Goal: Task Accomplishment & Management: Manage account settings

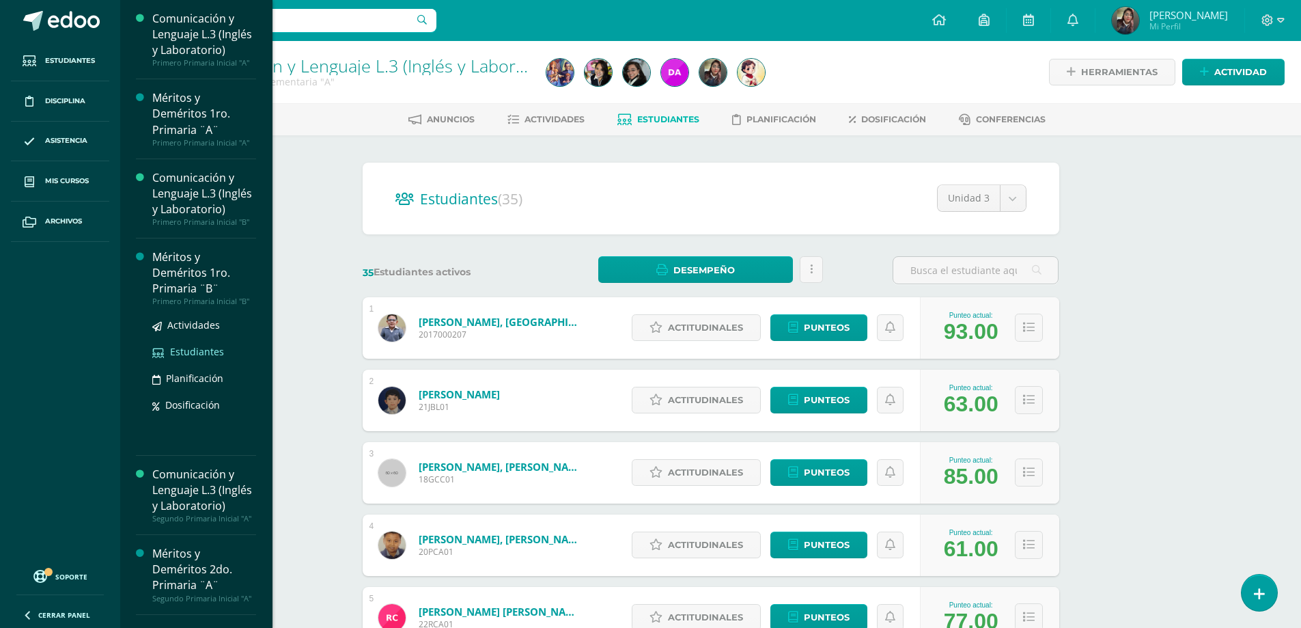
click at [201, 358] on span "Estudiantes" at bounding box center [197, 351] width 54 height 13
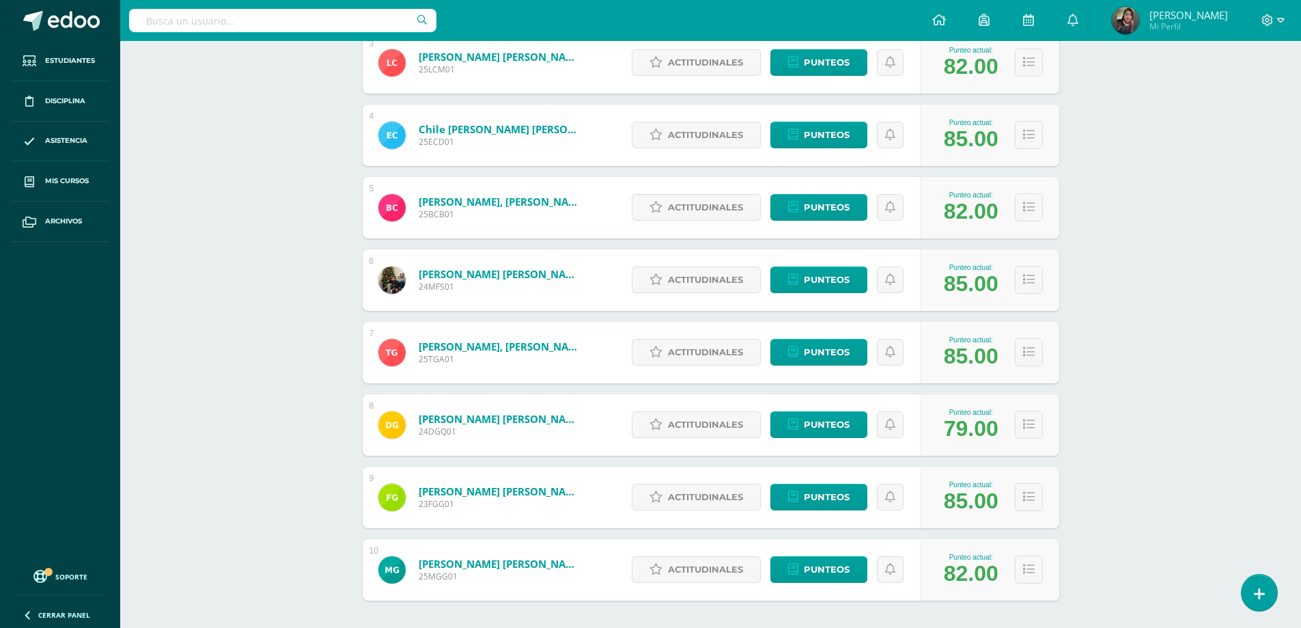
scroll to position [468, 0]
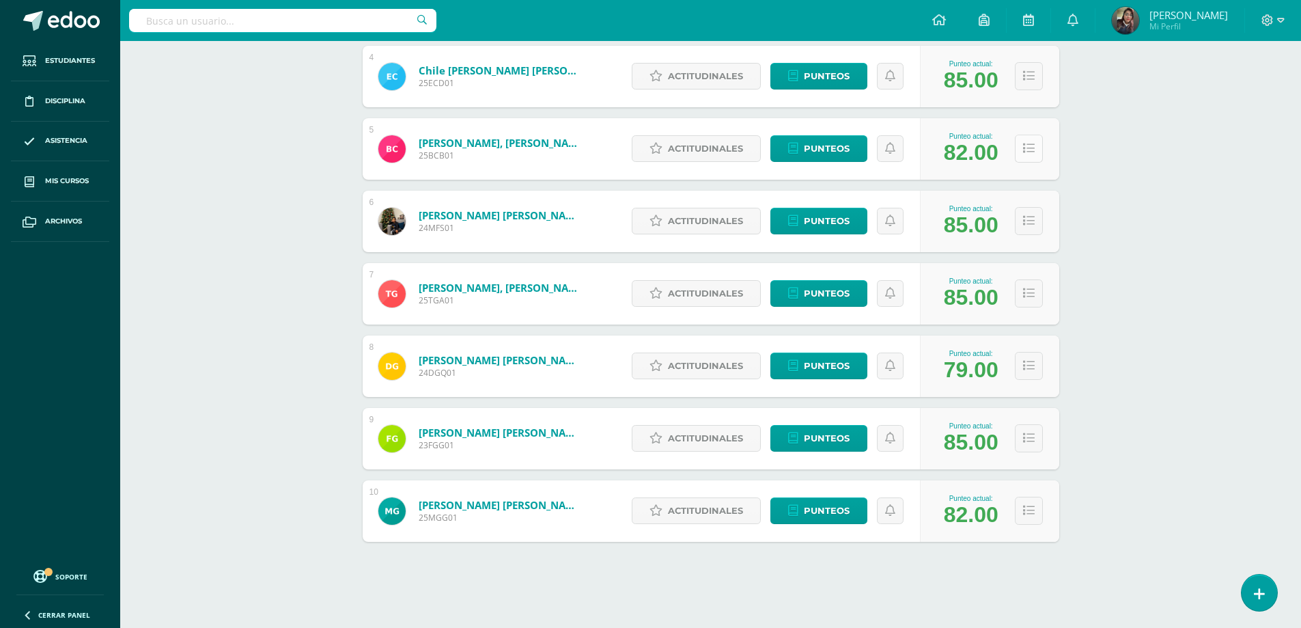
click at [1032, 155] on button at bounding box center [1029, 149] width 28 height 28
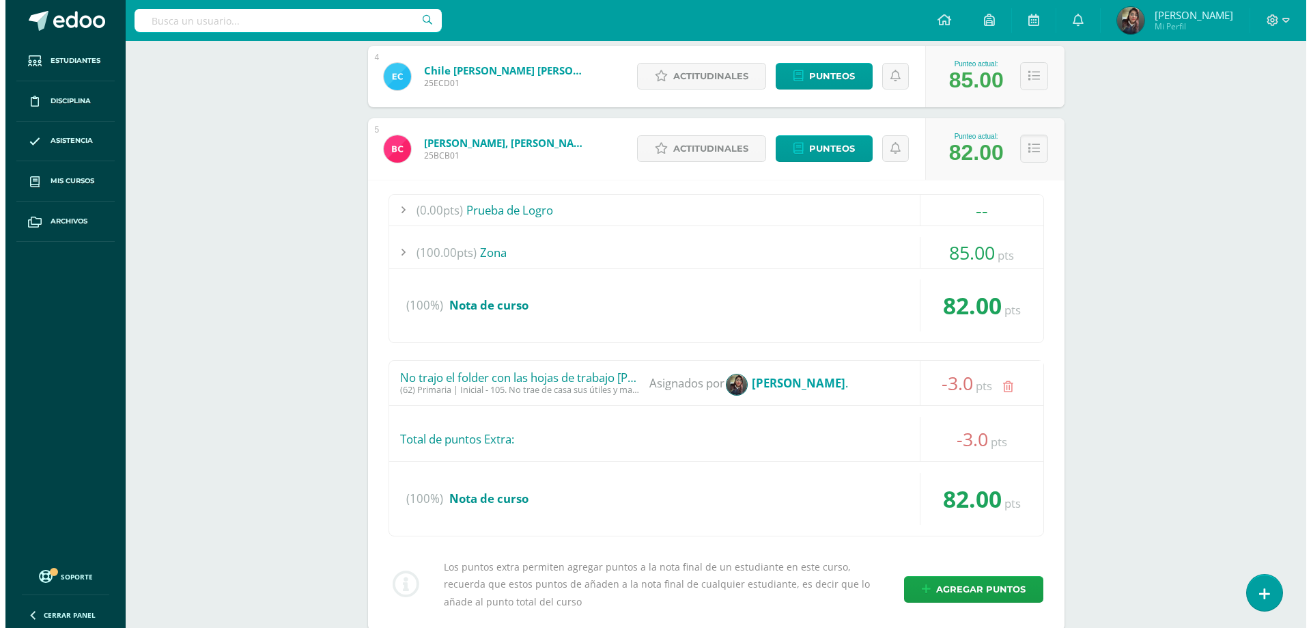
scroll to position [605, 0]
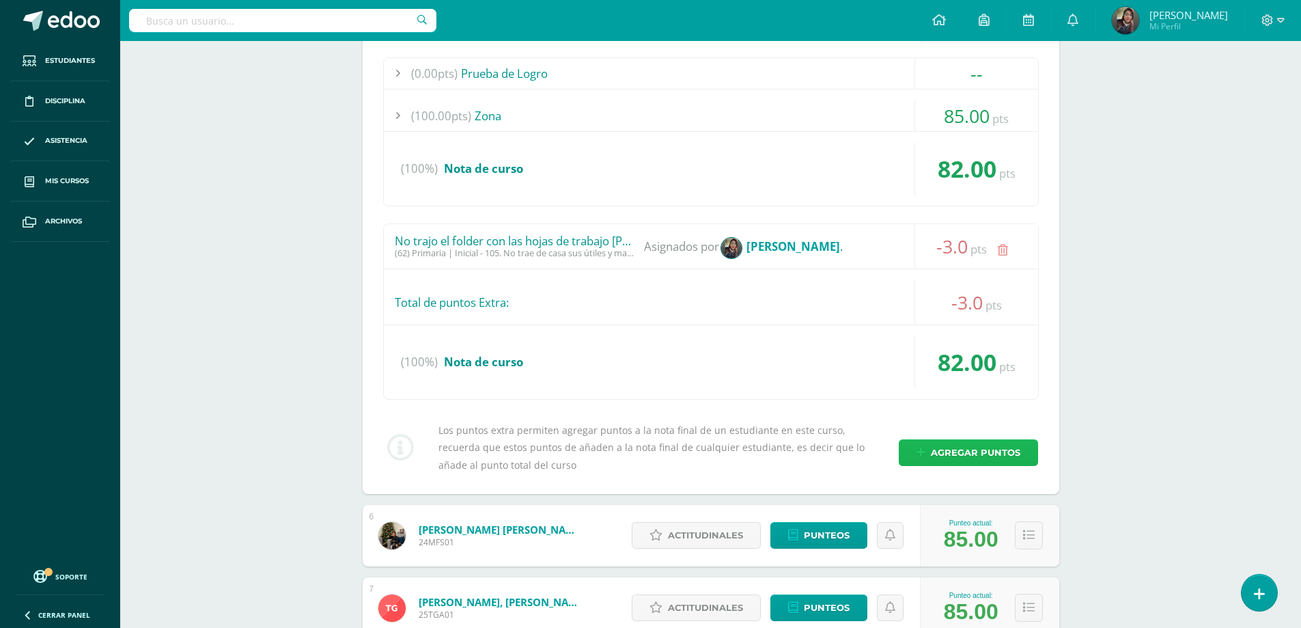
click at [984, 457] on span "Agregar puntos" at bounding box center [975, 452] width 89 height 25
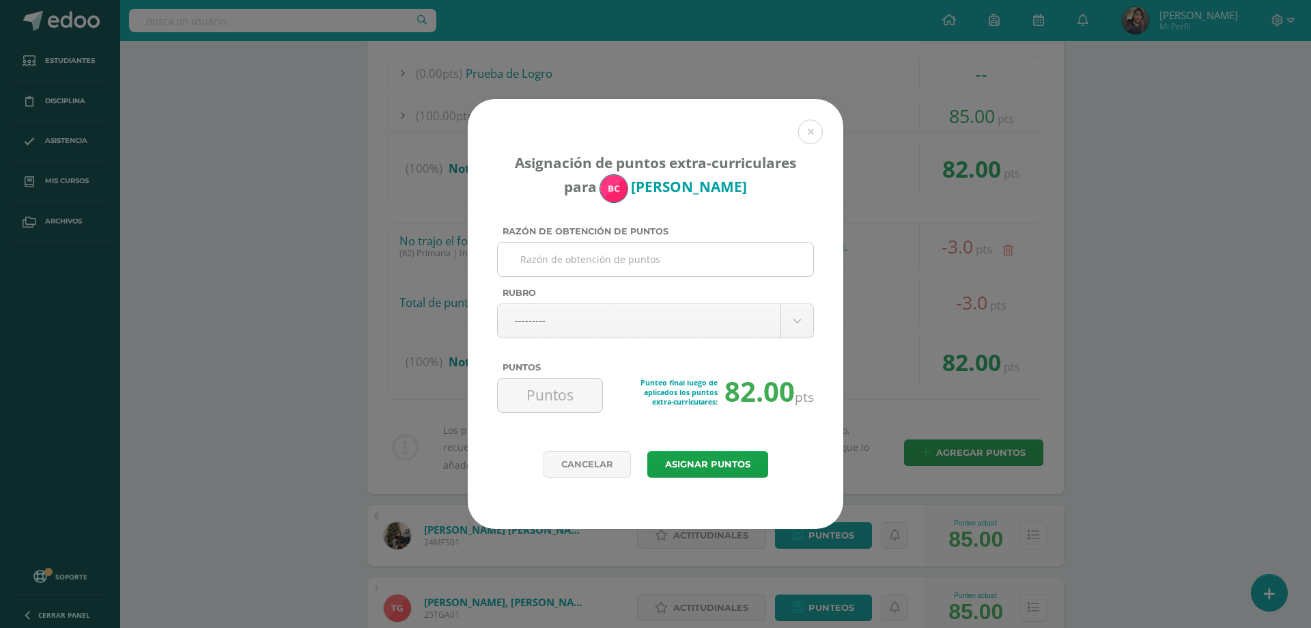
type input "N"
type input "No realizó vocabulary # 3 [PERSON_NAME]"
type input "n"
type input "no"
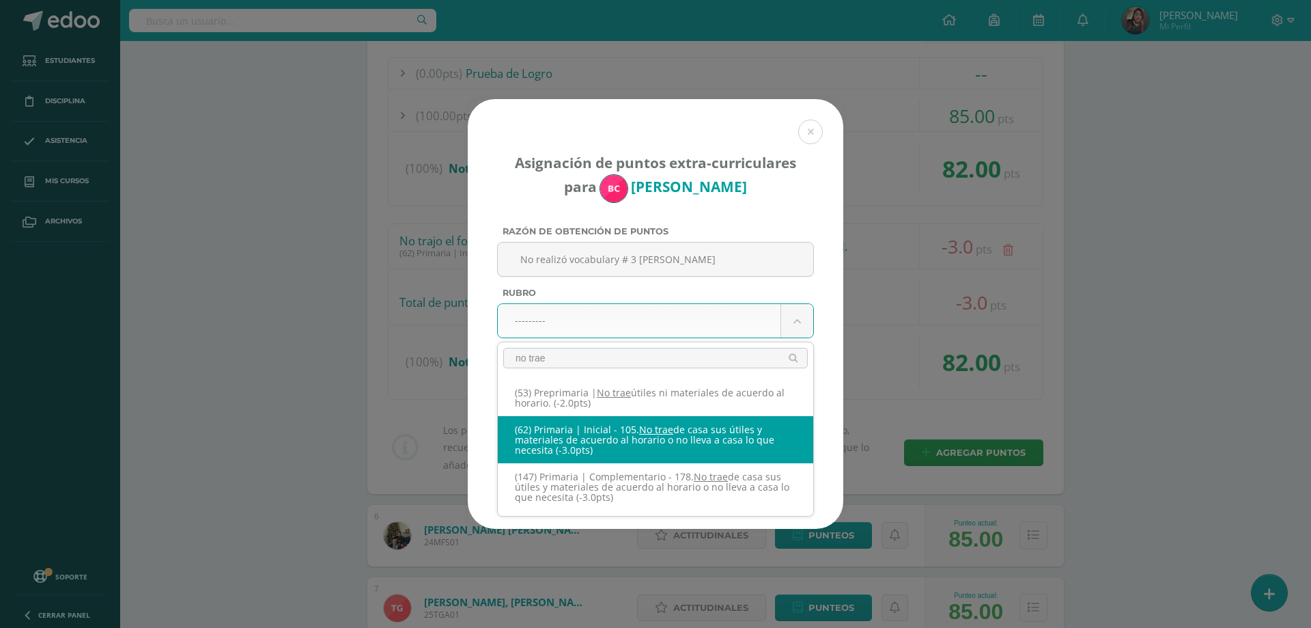
type input "no trae"
select select "123"
type input "-3"
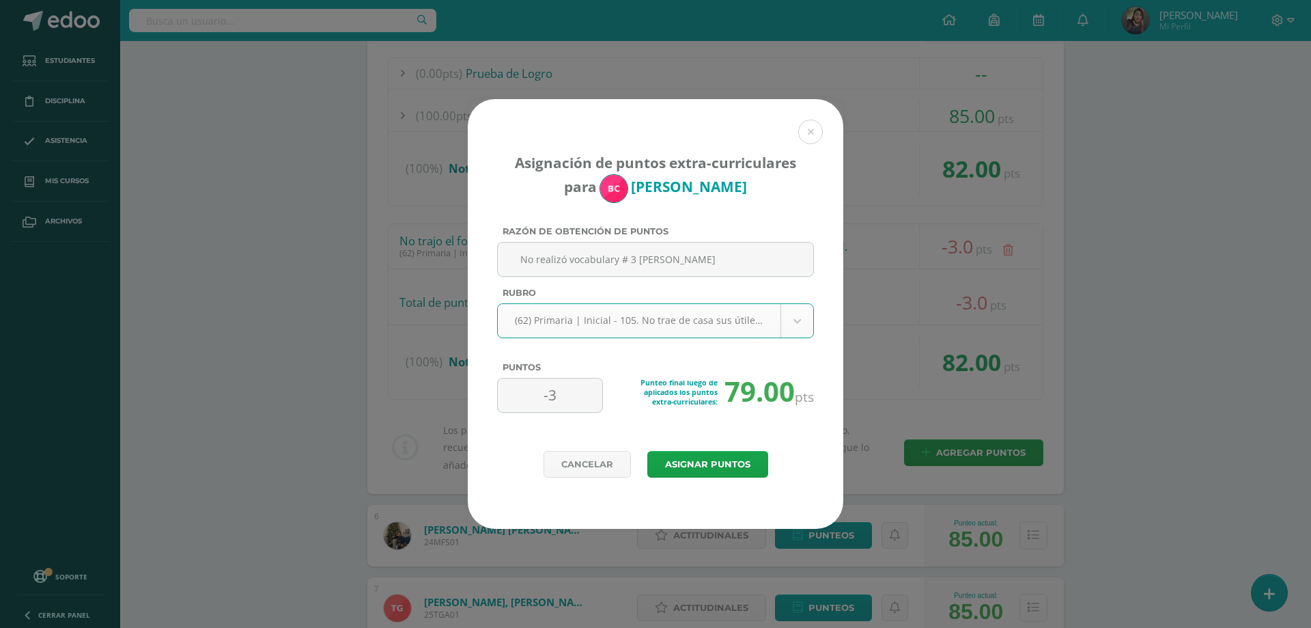
click at [673, 449] on div "Asignación de puntos extra-curriculares para [PERSON_NAME] Razón de obtención d…" at bounding box center [656, 275] width 376 height 352
click at [669, 458] on button "Asignar puntos" at bounding box center [707, 464] width 121 height 27
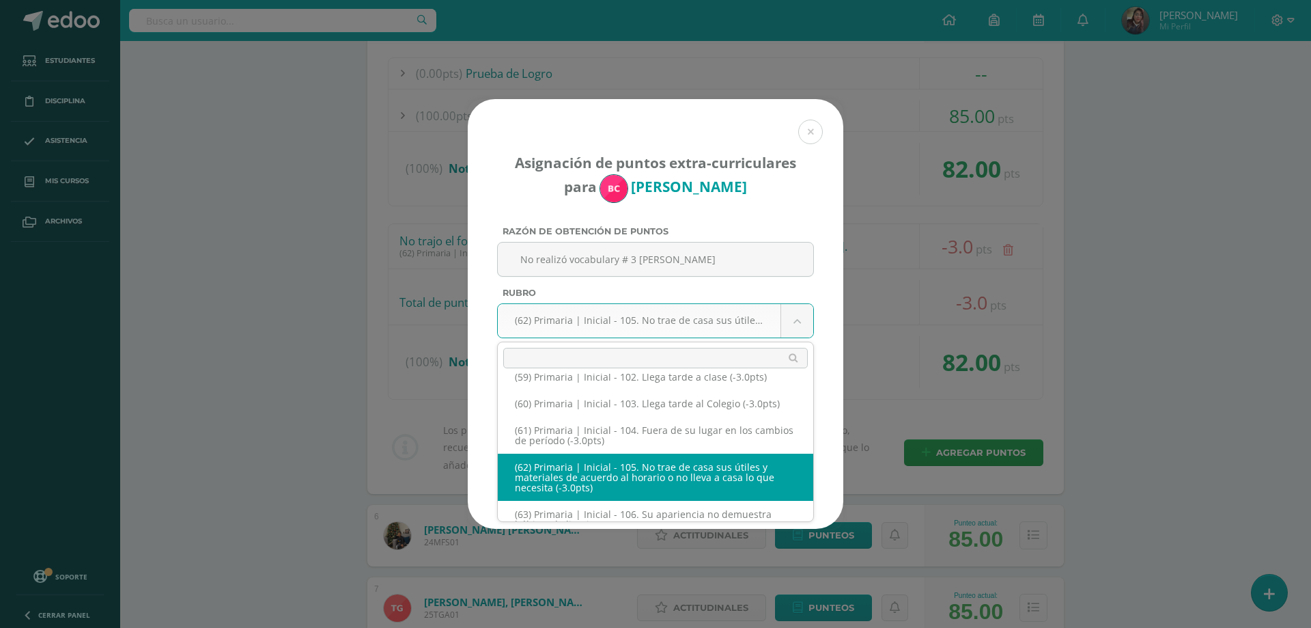
scroll to position [4217, 0]
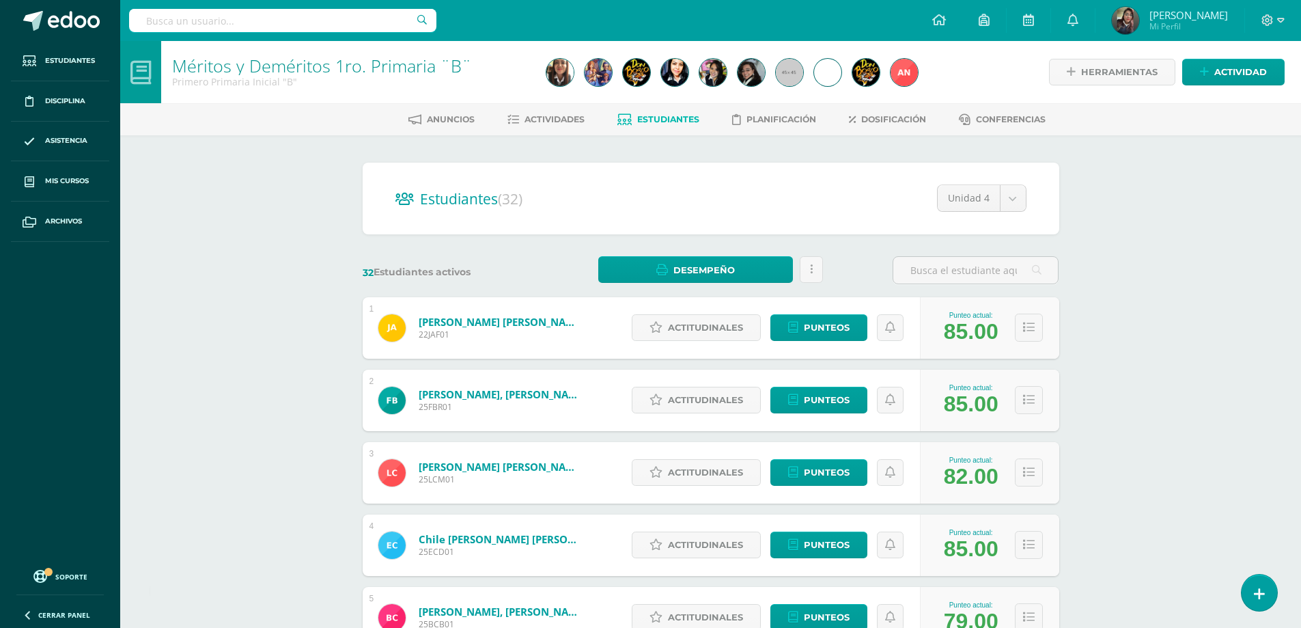
scroll to position [410, 0]
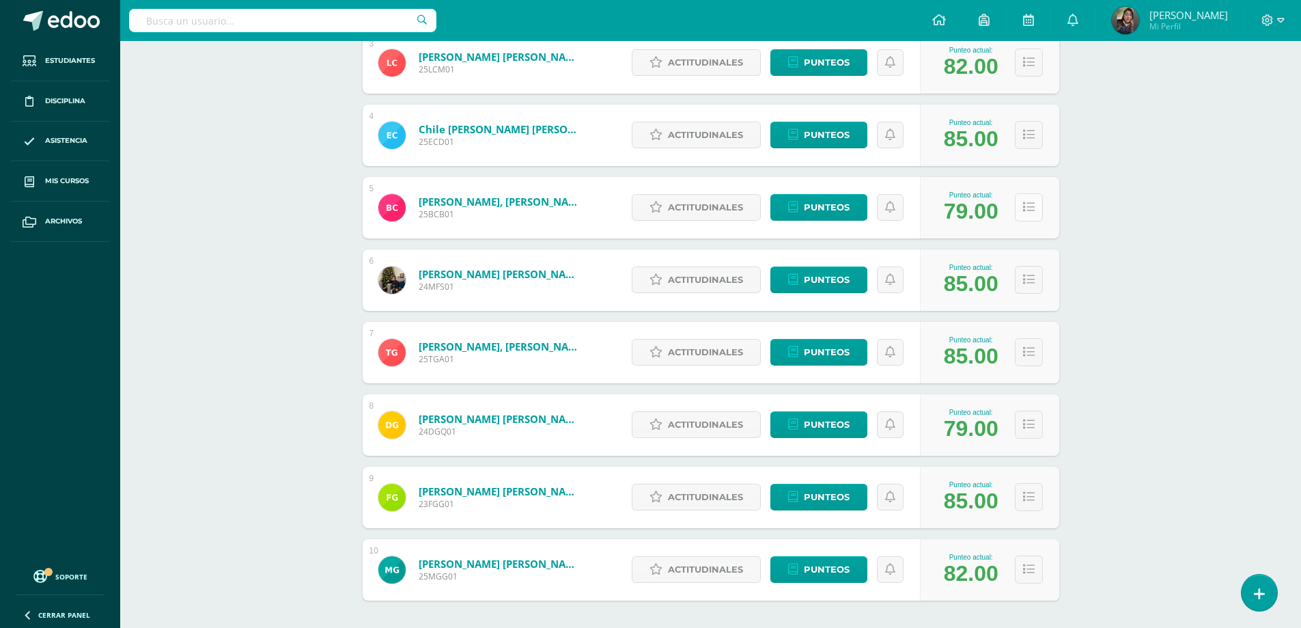
click at [1028, 214] on button at bounding box center [1029, 207] width 28 height 28
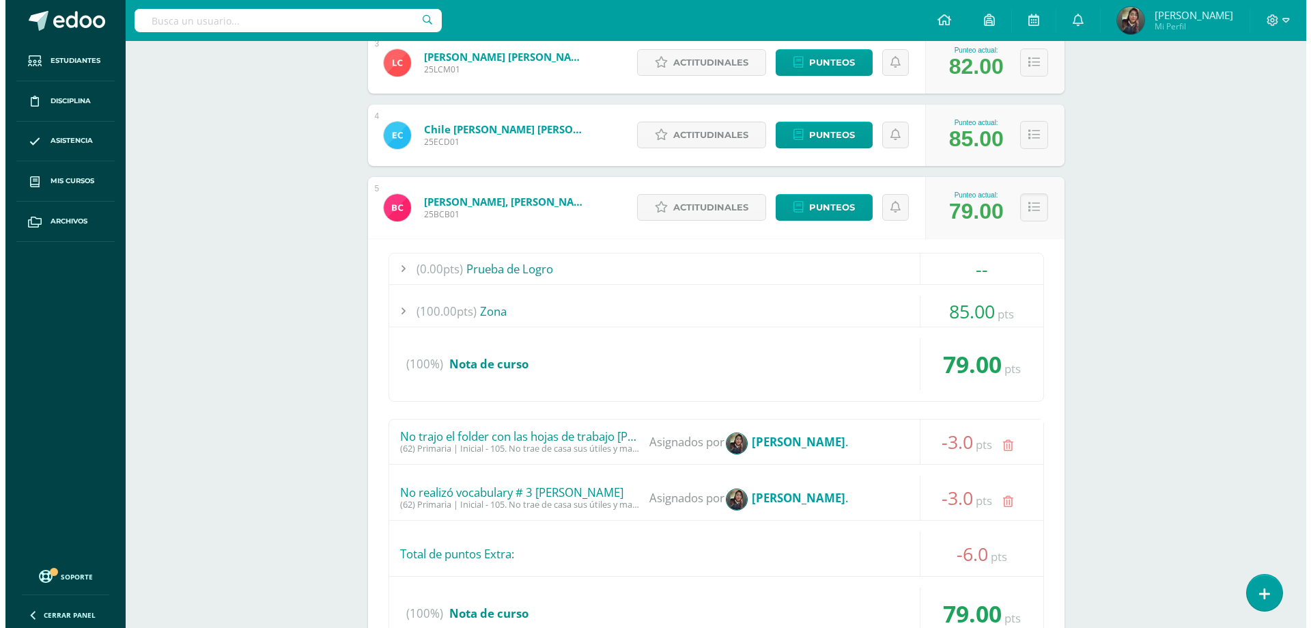
scroll to position [615, 0]
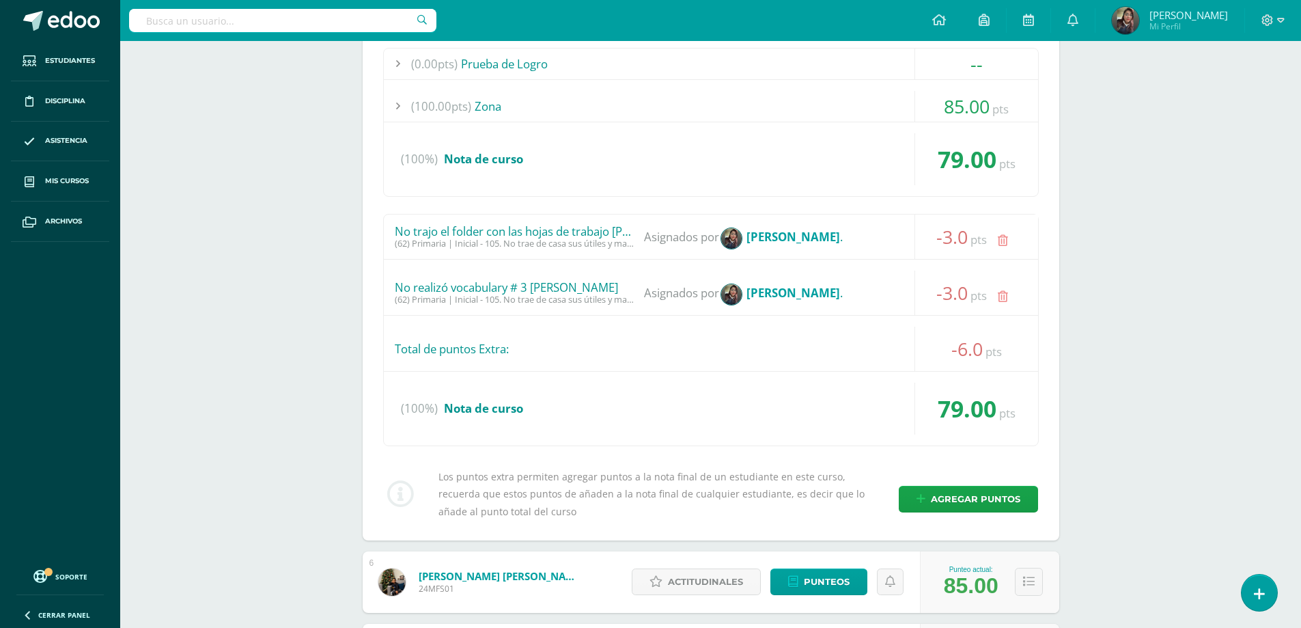
drag, startPoint x: 585, startPoint y: 285, endPoint x: 686, endPoint y: 350, distance: 120.1
click at [537, 283] on div "No realizó vocabulary # 3 [PERSON_NAME]" at bounding box center [514, 288] width 239 height 14
click at [481, 292] on div "No realizó vocabulary # 3 de inglés (62) Primaria | Inicial - 105. No trae de c…" at bounding box center [711, 292] width 654 height 44
click at [444, 279] on div "No realizó vocabulary # 3 de inglés (62) Primaria | Inicial - 105. No trae de c…" at bounding box center [711, 292] width 654 height 44
drag, startPoint x: 394, startPoint y: 286, endPoint x: 583, endPoint y: 285, distance: 189.2
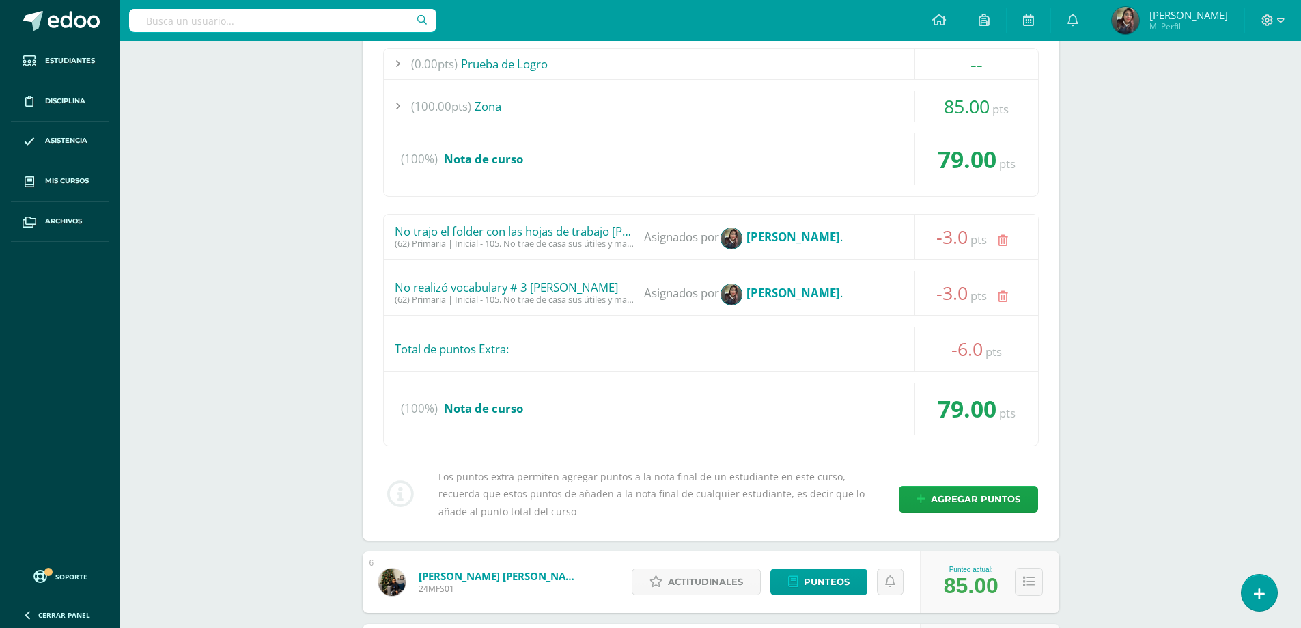
click at [583, 285] on div "No realizó vocabulary # 3 [PERSON_NAME]" at bounding box center [514, 288] width 239 height 14
copy div "No realizó vocabulary # 3 [PERSON_NAME]"
click at [1003, 303] on link at bounding box center [1002, 296] width 27 height 27
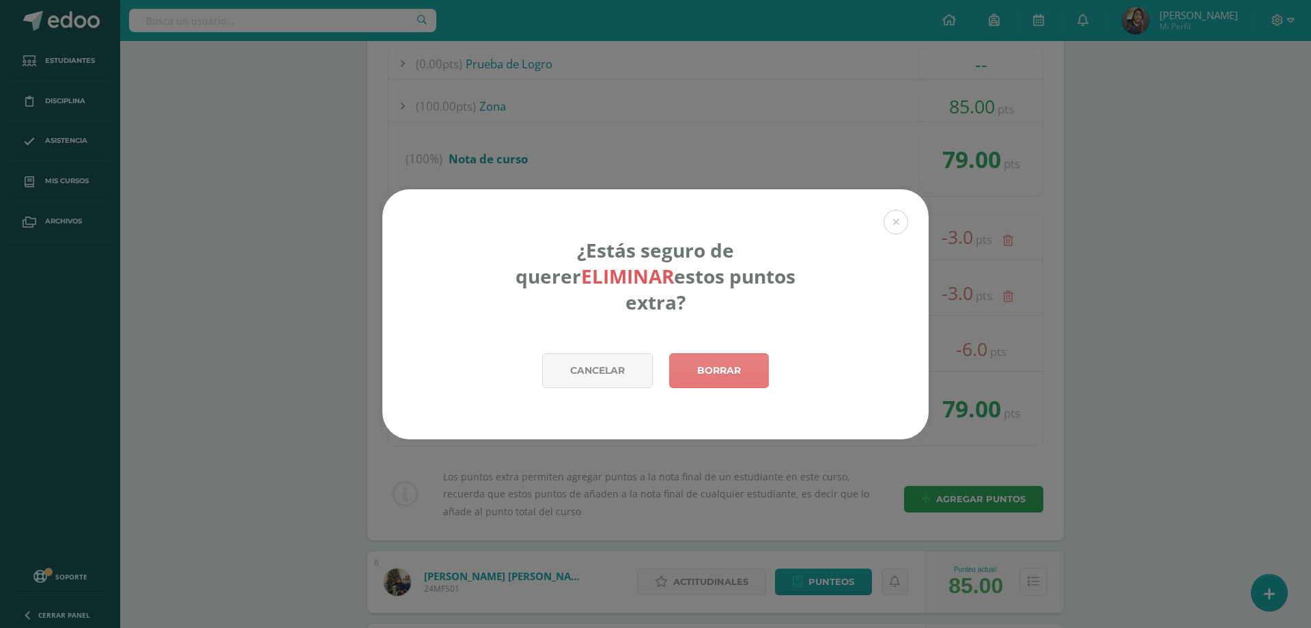
click at [758, 361] on link "Borrar" at bounding box center [719, 370] width 100 height 35
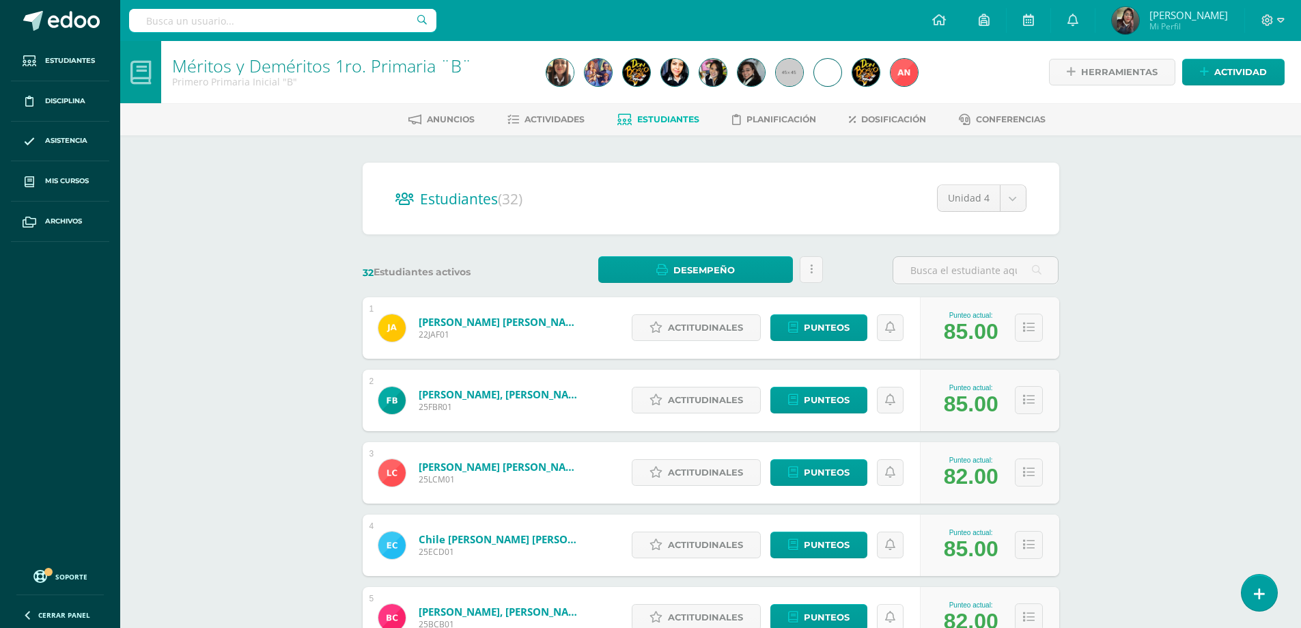
scroll to position [205, 0]
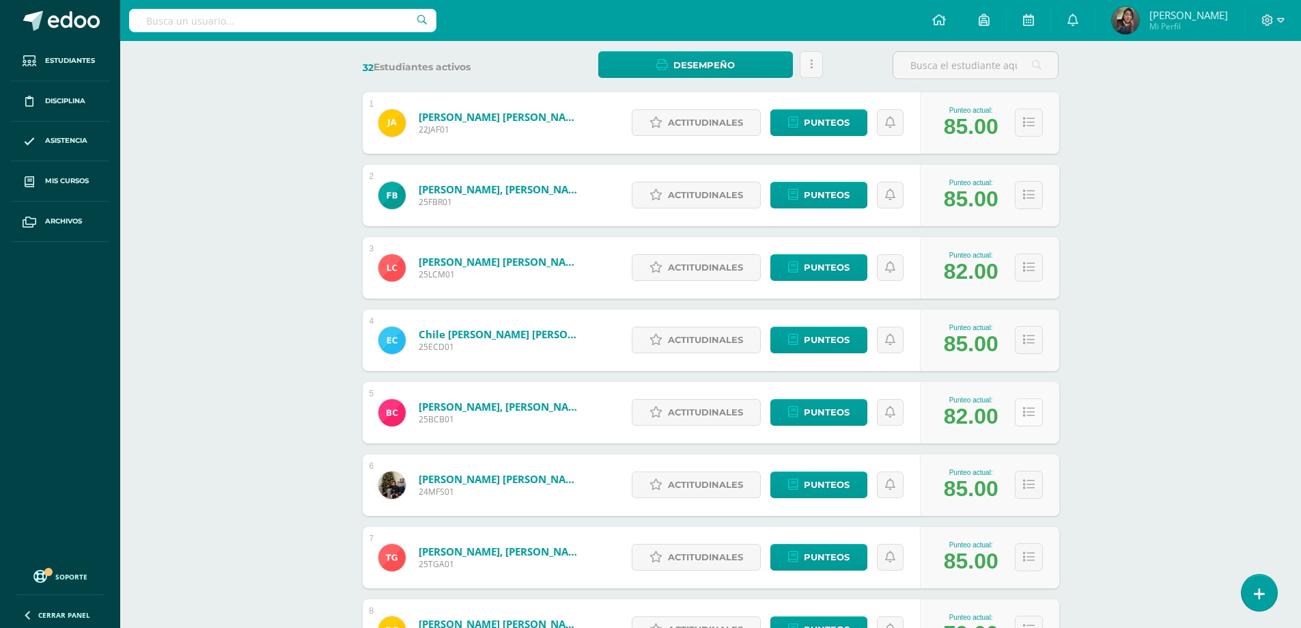
click at [1032, 423] on button at bounding box center [1029, 412] width 28 height 28
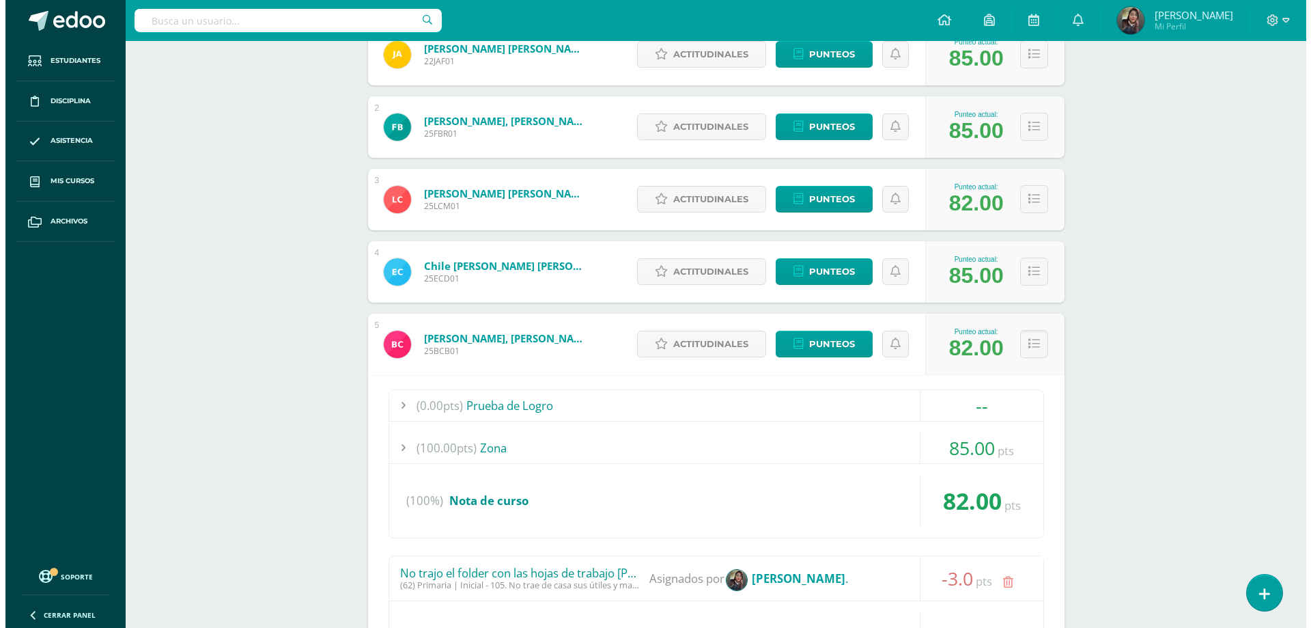
scroll to position [546, 0]
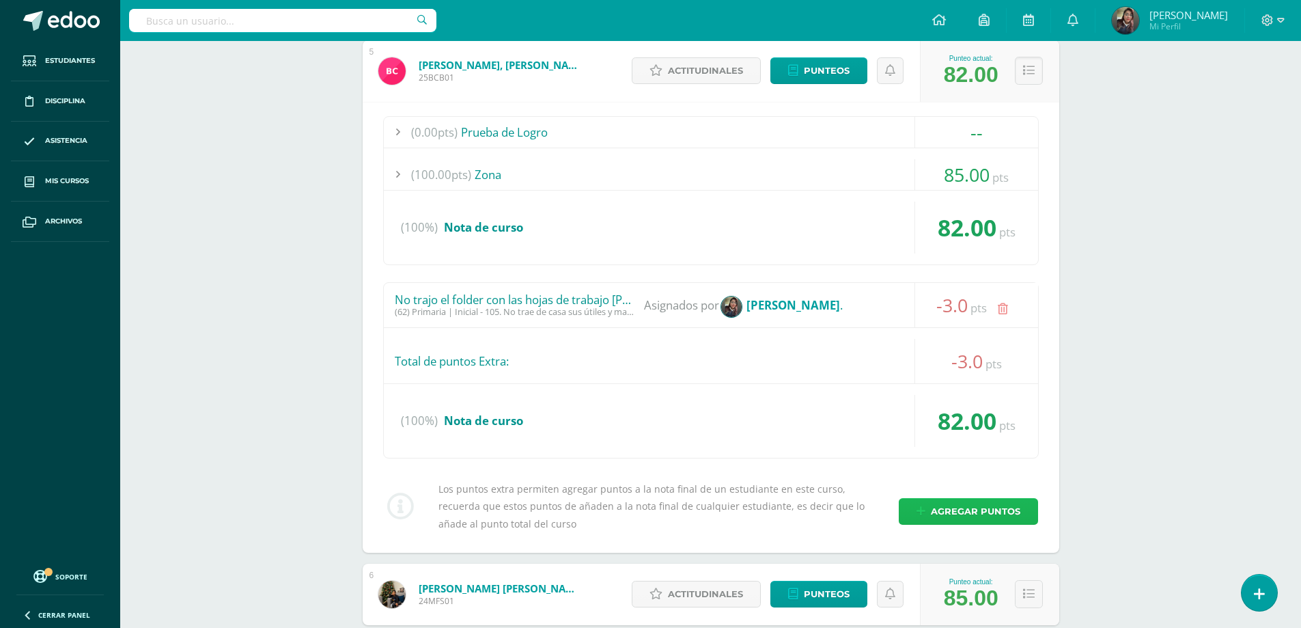
click at [970, 502] on span "Agregar puntos" at bounding box center [975, 511] width 89 height 25
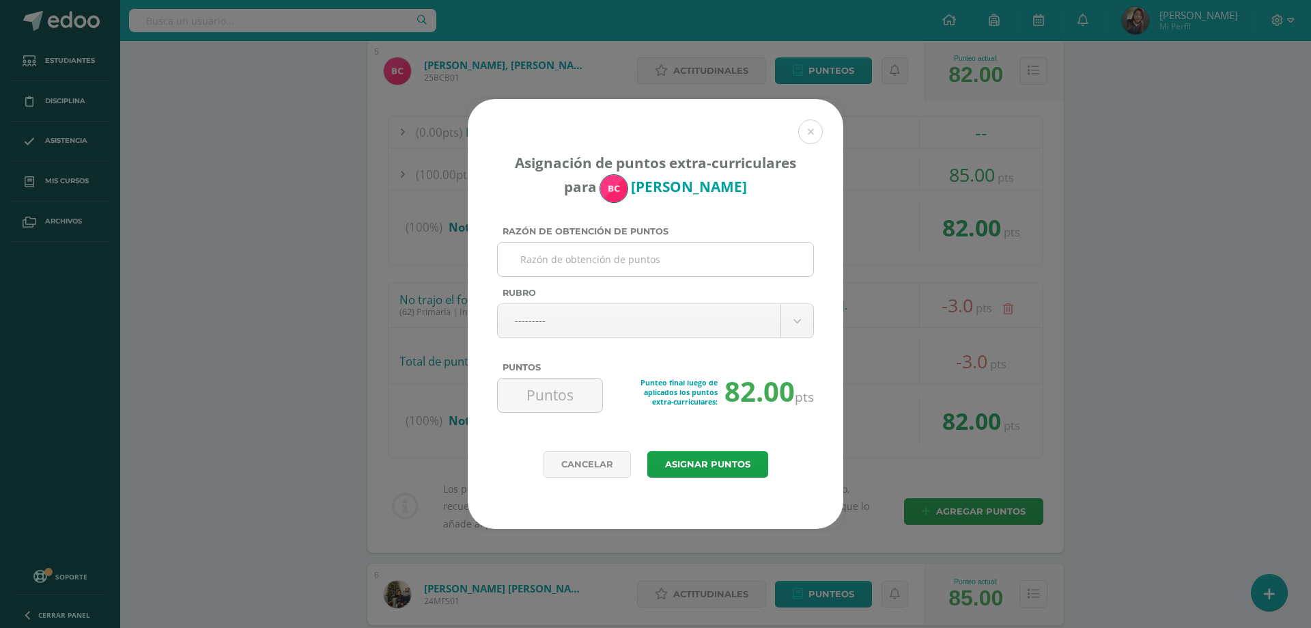
click at [679, 261] on input "Razón de obtención de puntos" at bounding box center [655, 258] width 305 height 33
type input "No realizó vocabulary # 3 [PERSON_NAME]"
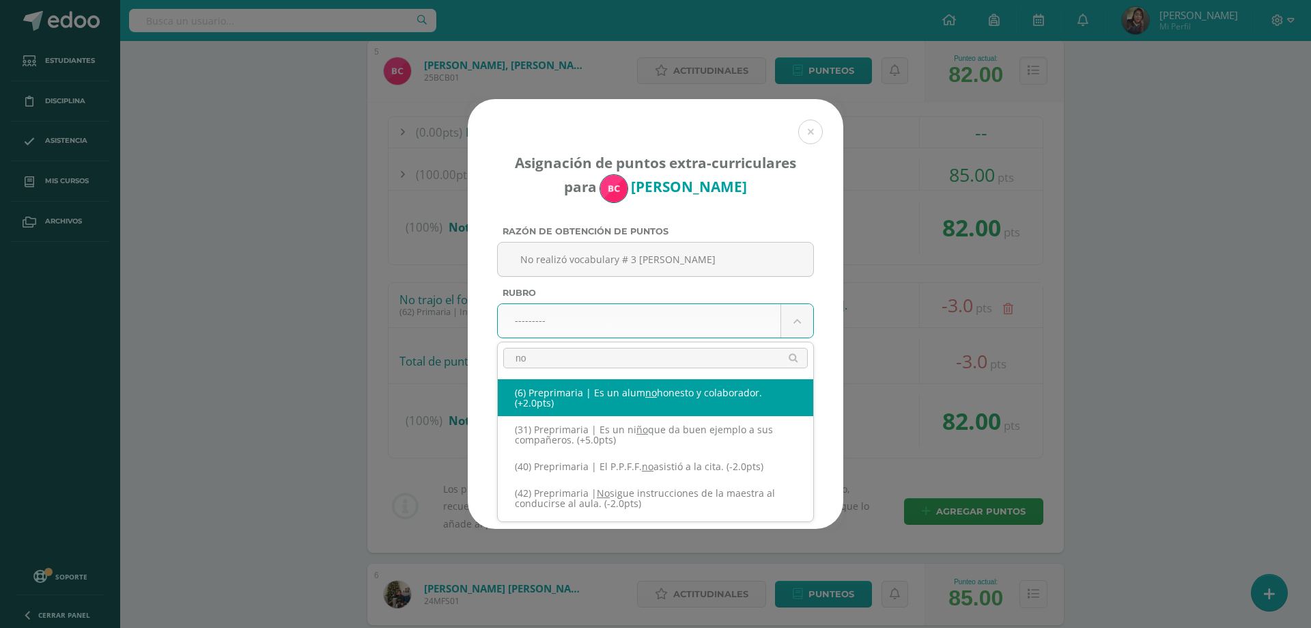
type input "n"
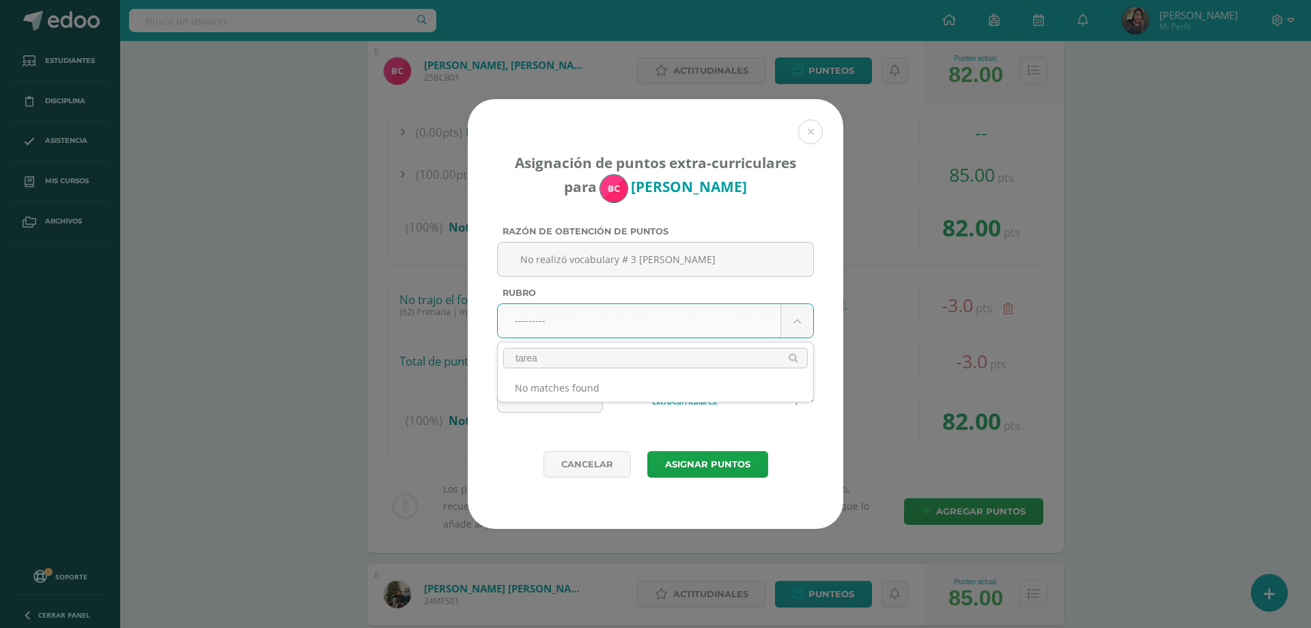
type input "tarea"
